Goal: Entertainment & Leisure: Consume media (video, audio)

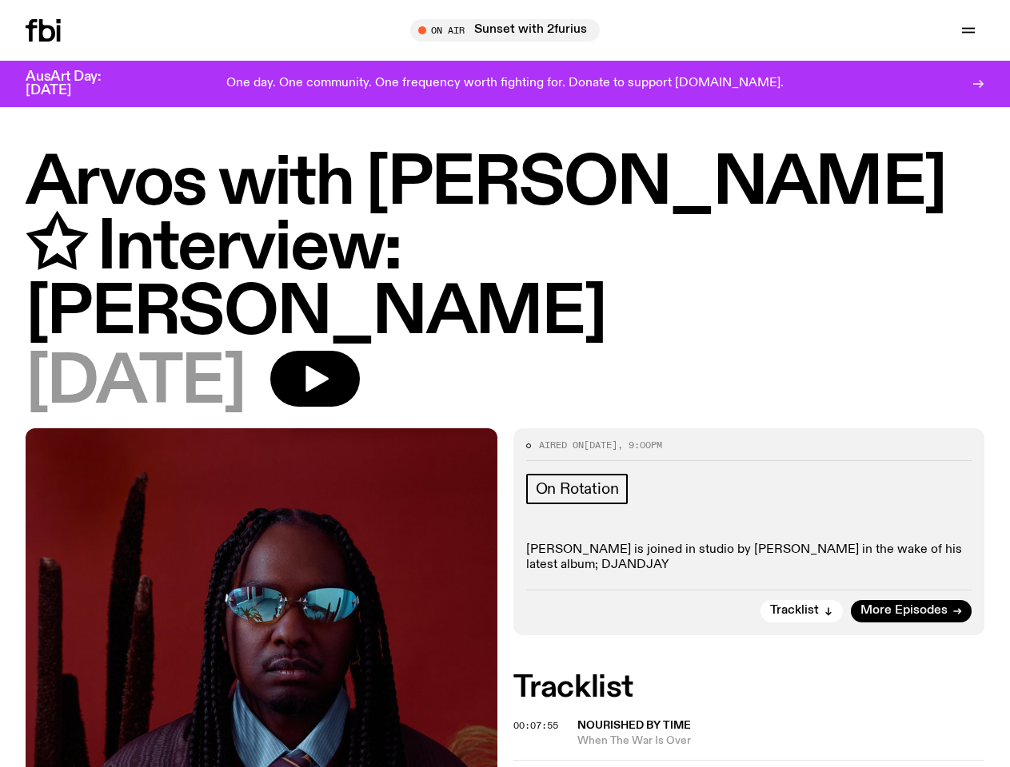
click at [0, 0] on icon "button" at bounding box center [0, 0] width 0 height 0
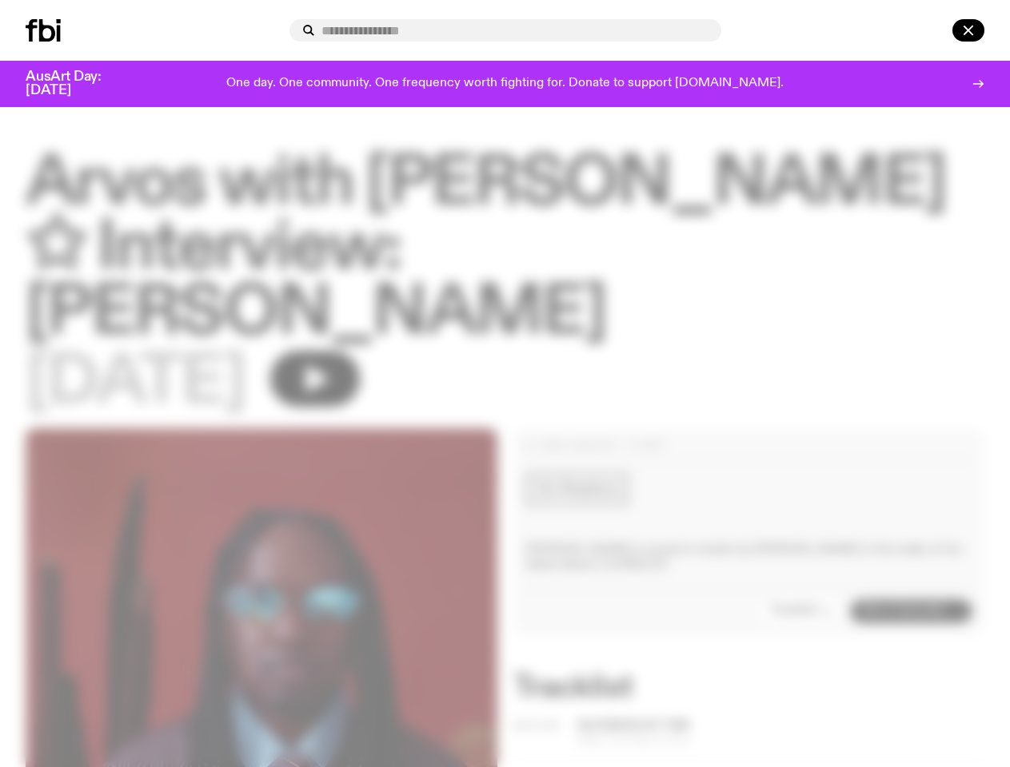
click at [512, 30] on input "text" at bounding box center [514, 31] width 387 height 14
click at [721, 30] on div at bounding box center [505, 30] width 432 height 22
click at [931, 30] on div at bounding box center [945, 30] width 77 height 22
click at [366, 330] on div at bounding box center [505, 383] width 1010 height 767
click at [803, 561] on div at bounding box center [505, 383] width 1010 height 767
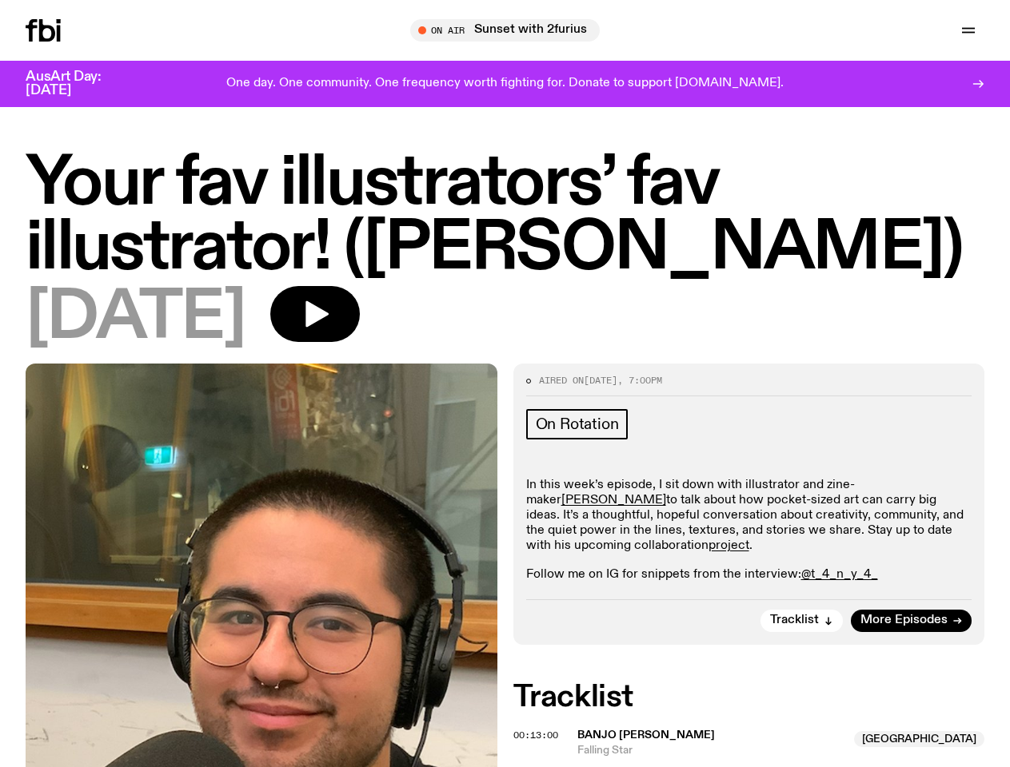
click at [0, 0] on icon "button" at bounding box center [0, 0] width 0 height 0
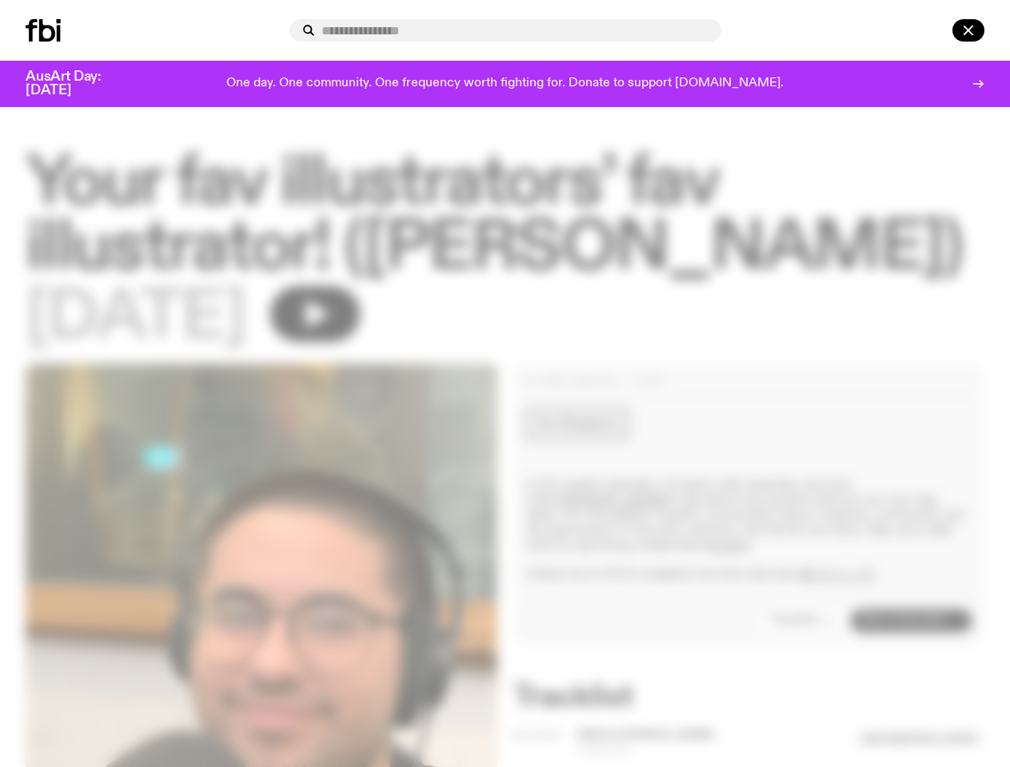
click at [721, 30] on div at bounding box center [505, 30] width 432 height 22
click at [931, 30] on div at bounding box center [945, 30] width 77 height 22
click at [368, 330] on div at bounding box center [505, 383] width 1010 height 767
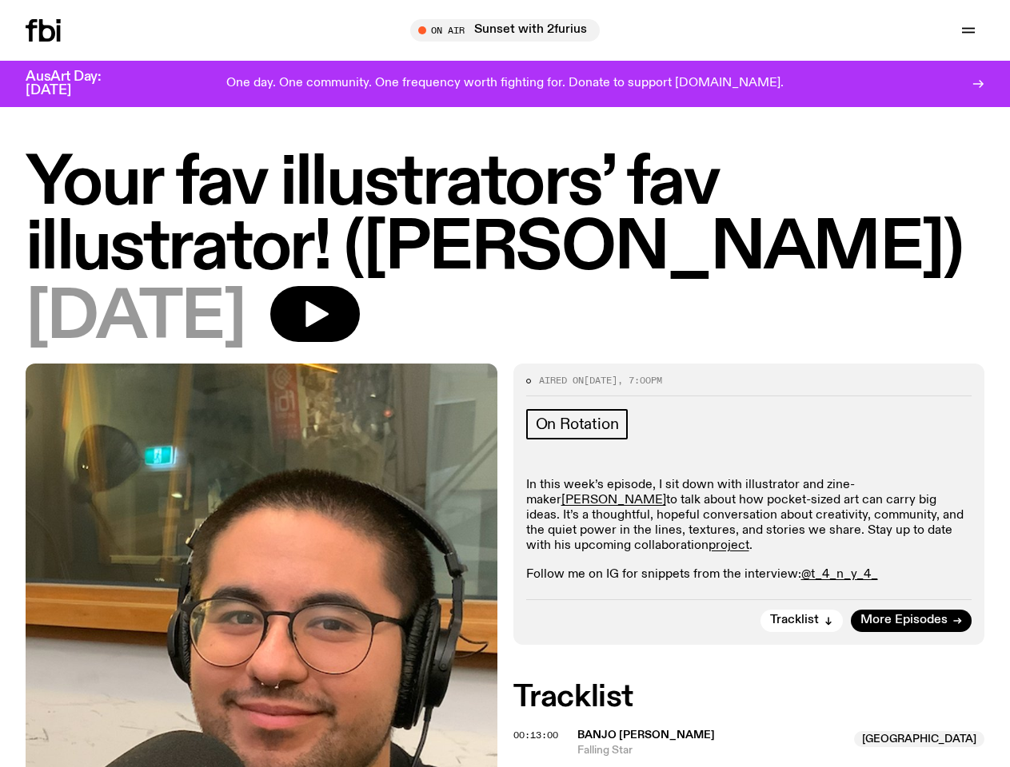
click at [803, 651] on div at bounding box center [505, 383] width 1010 height 767
click at [538, 742] on span "00:13:00" at bounding box center [535, 735] width 45 height 13
click at [755, 744] on span "Banjo [PERSON_NAME]" at bounding box center [711, 735] width 268 height 15
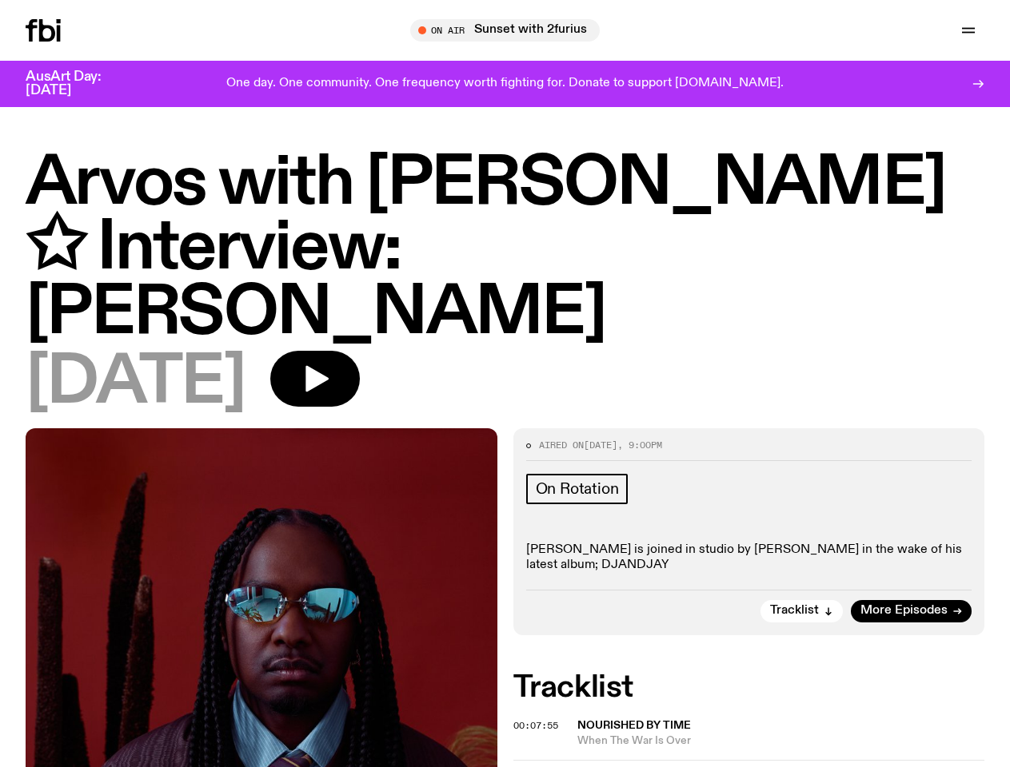
click at [0, 0] on icon "button" at bounding box center [0, 0] width 0 height 0
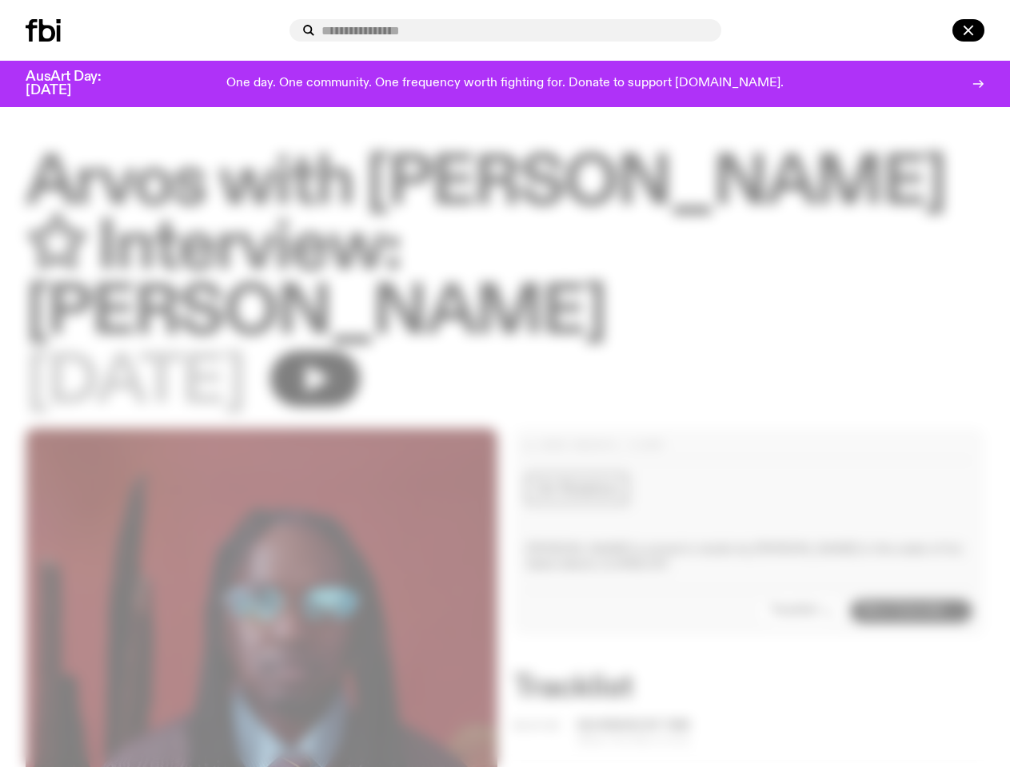
click at [721, 30] on div at bounding box center [505, 30] width 432 height 22
click at [931, 30] on div at bounding box center [945, 30] width 77 height 22
click at [366, 330] on div at bounding box center [505, 383] width 1010 height 767
click at [803, 561] on div at bounding box center [505, 383] width 1010 height 767
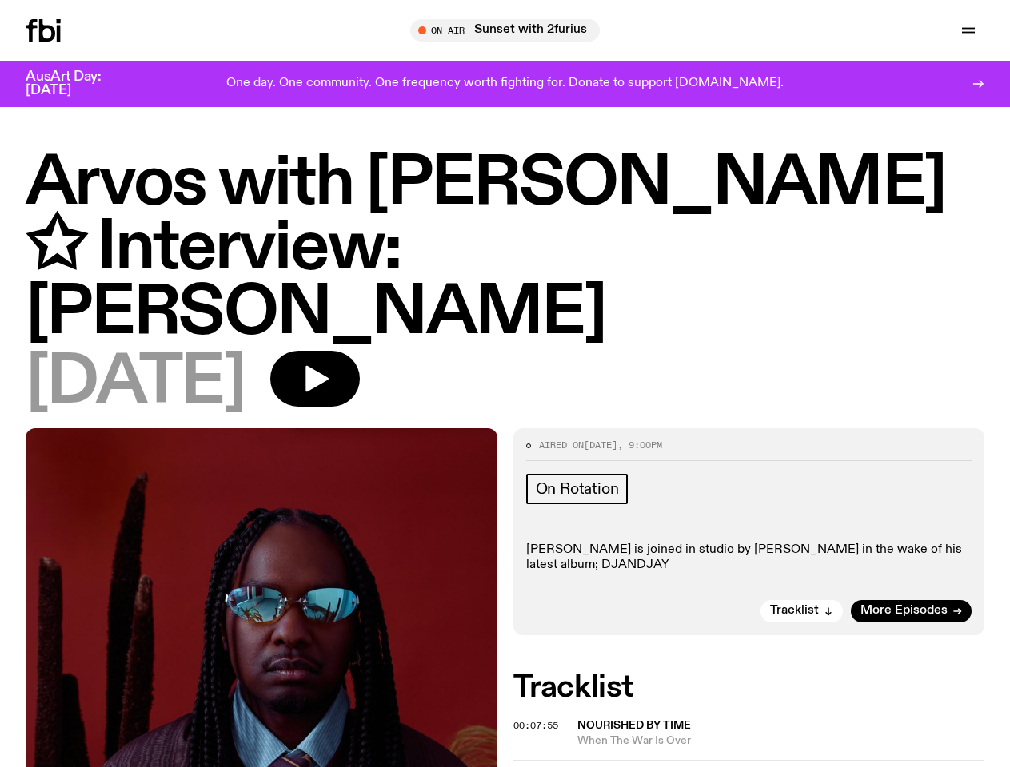
click at [538, 720] on span "00:07:55" at bounding box center [535, 726] width 45 height 13
click at [1000, 758] on div at bounding box center [1000, 758] width 0 height 0
click at [538, 767] on span "00:11:10" at bounding box center [535, 776] width 45 height 13
click at [782, 734] on div "Arvos with Bri Kennedy ✩ Interview: Baker Boy Arvos with Bri Kennedy ✩ Intervie…" at bounding box center [872, 707] width 256 height 102
